Goal: Information Seeking & Learning: Learn about a topic

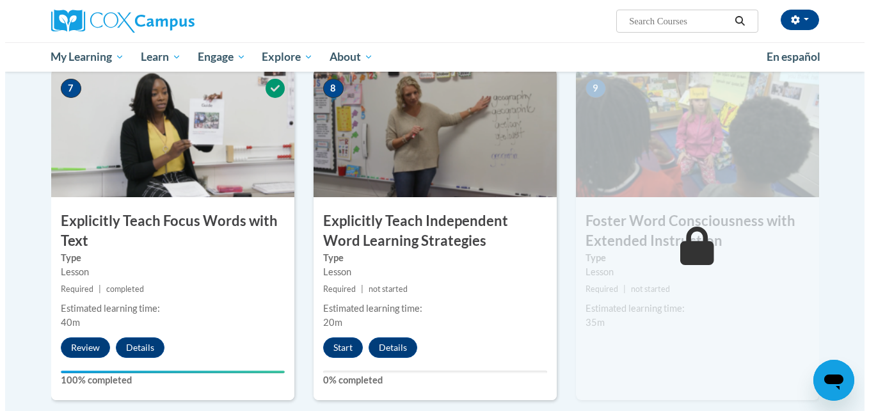
scroll to position [970, 0]
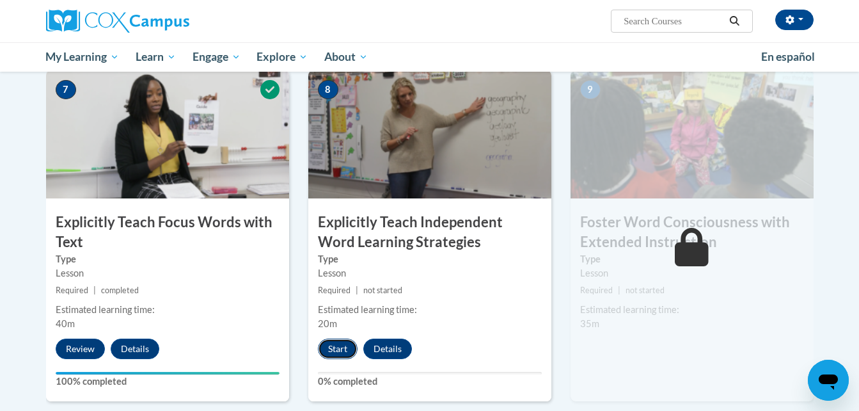
click at [344, 351] on button "Start" at bounding box center [338, 348] width 40 height 20
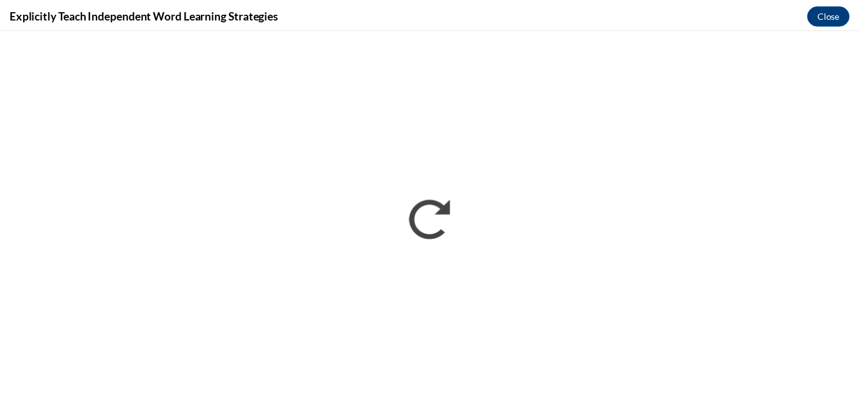
scroll to position [0, 0]
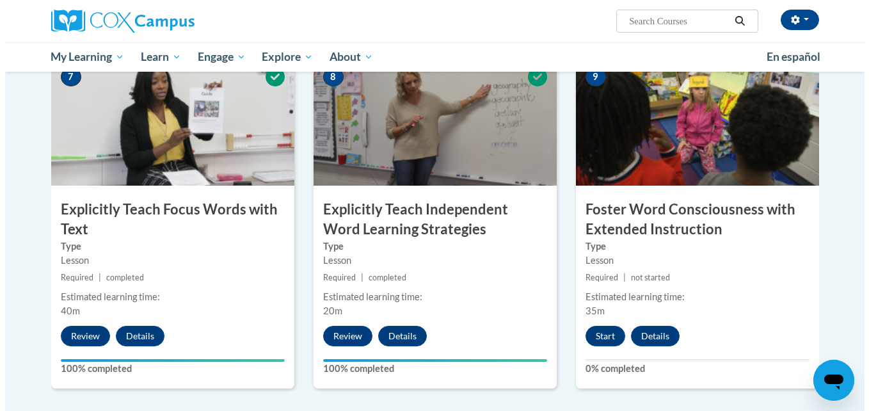
scroll to position [984, 0]
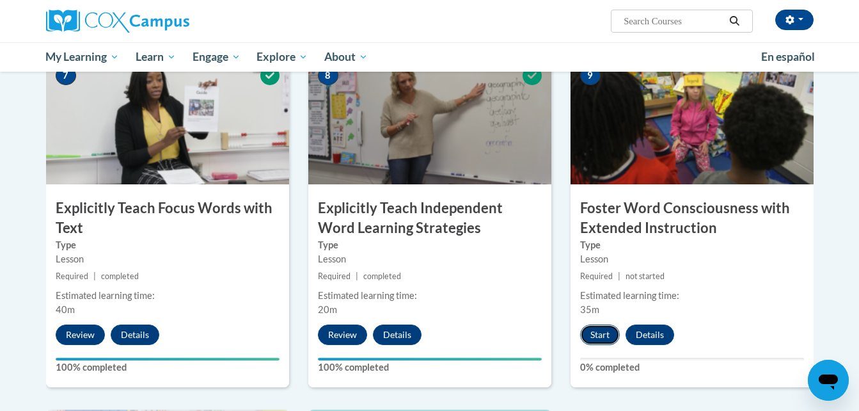
click at [593, 336] on button "Start" at bounding box center [600, 334] width 40 height 20
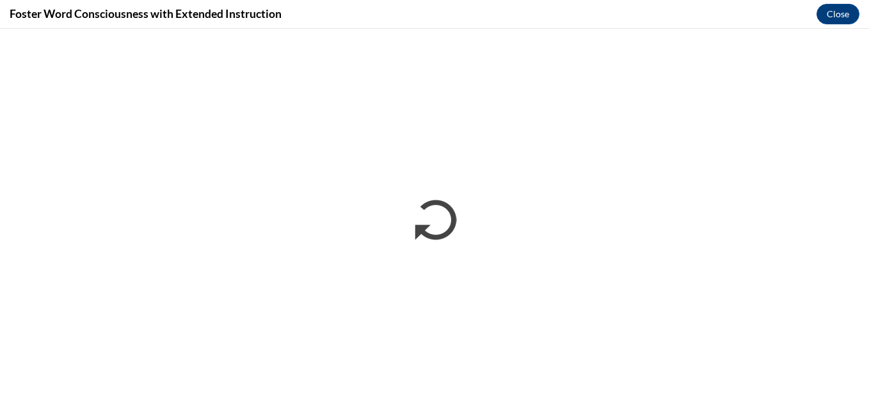
scroll to position [0, 0]
